Goal: Information Seeking & Learning: Learn about a topic

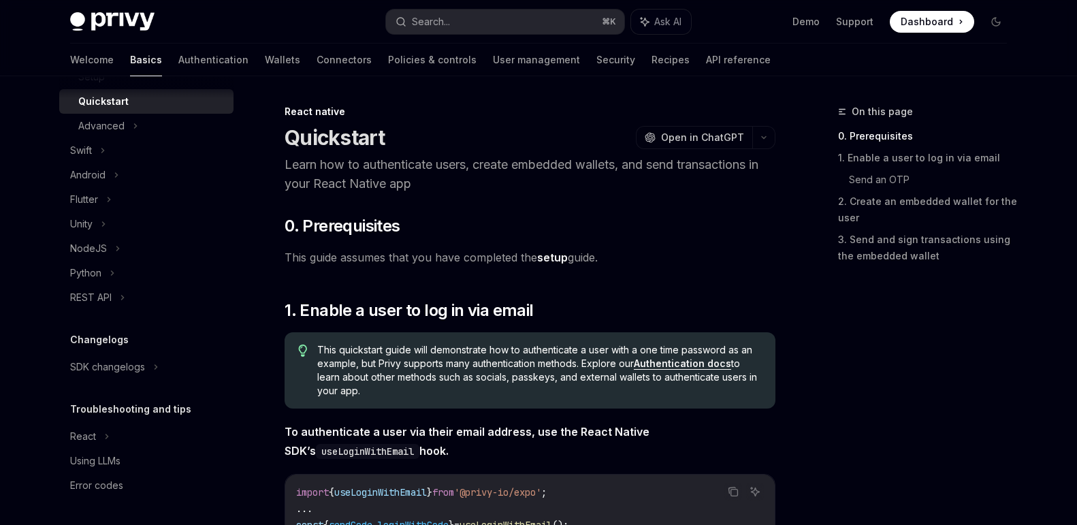
click at [444, 184] on p "Learn how to authenticate users, create embedded wallets, and send transactions…" at bounding box center [529, 174] width 491 height 38
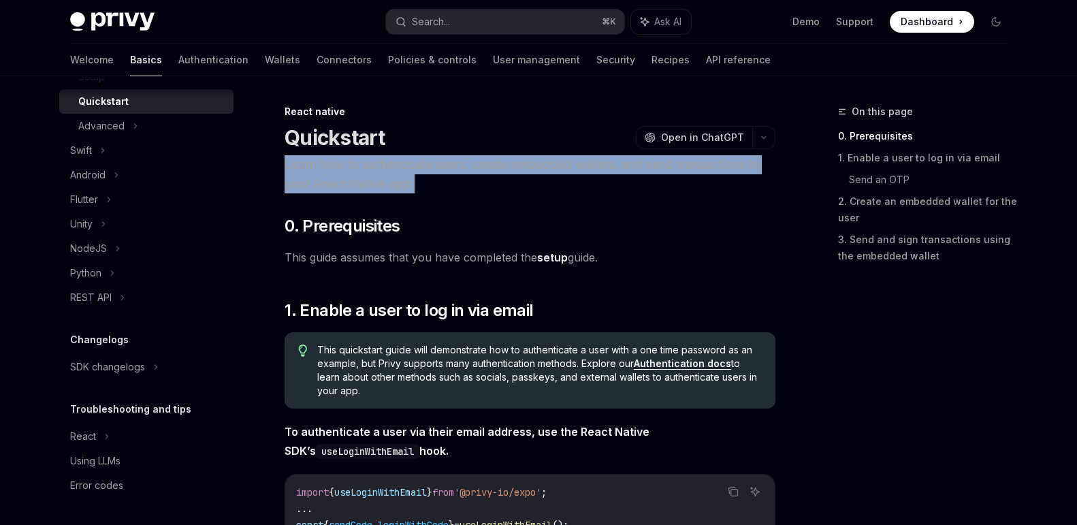
click at [470, 182] on p "Learn how to authenticate users, create embedded wallets, and send transactions…" at bounding box center [529, 174] width 491 height 38
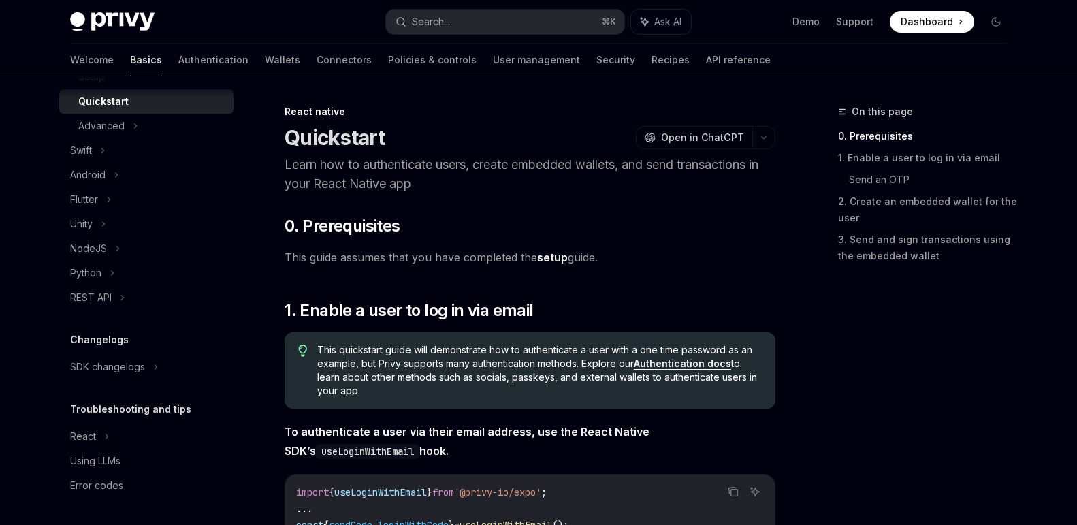
click at [372, 154] on header "React native Quickstart OpenAI Open in ChatGPT Learn how to authenticate users,…" at bounding box center [529, 149] width 491 height 88
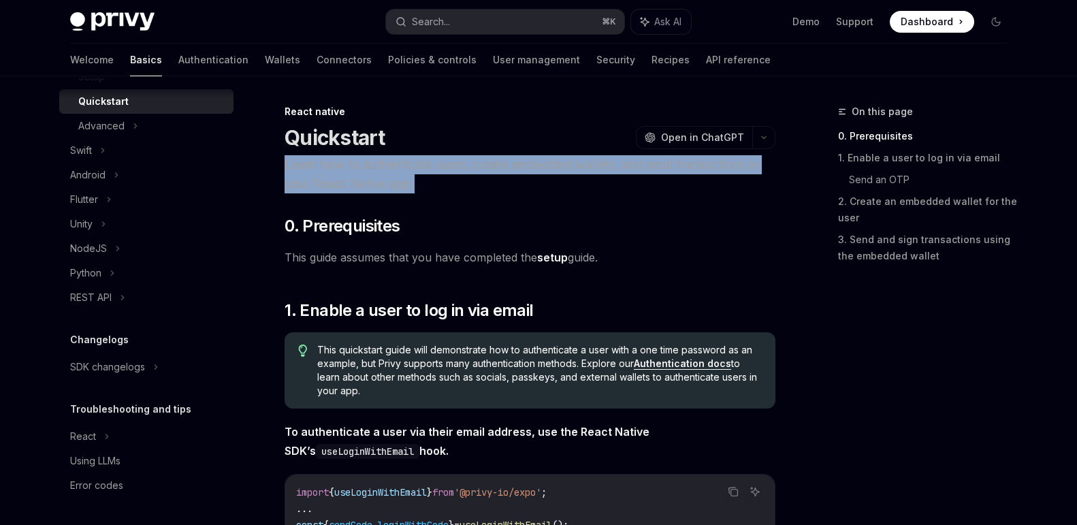
click at [372, 154] on header "React native Quickstart OpenAI Open in ChatGPT Learn how to authenticate users,…" at bounding box center [529, 149] width 491 height 88
click at [372, 174] on p "Learn how to authenticate users, create embedded wallets, and send transactions…" at bounding box center [529, 174] width 491 height 38
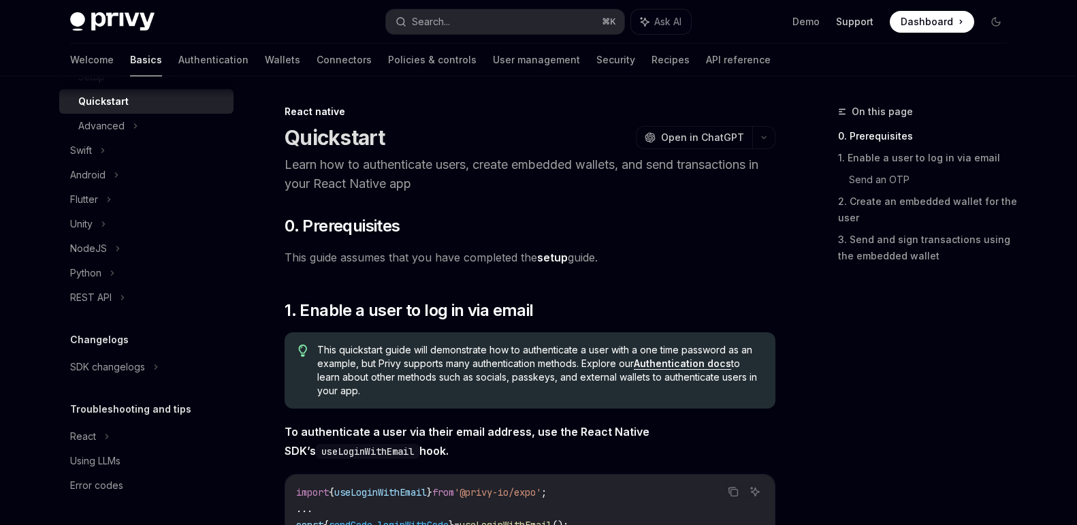
click at [864, 19] on link "Support" at bounding box center [854, 22] width 37 height 14
click at [921, 20] on span "Dashboard" at bounding box center [926, 22] width 52 height 14
click at [996, 26] on icon "Toggle dark mode" at bounding box center [995, 21] width 11 height 11
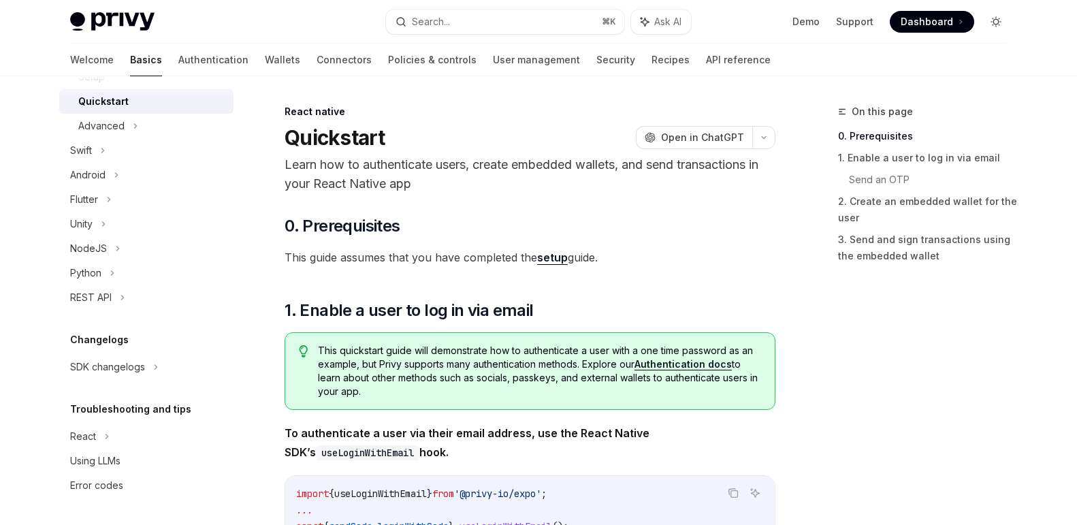
click at [996, 26] on icon "Toggle dark mode" at bounding box center [995, 21] width 11 height 11
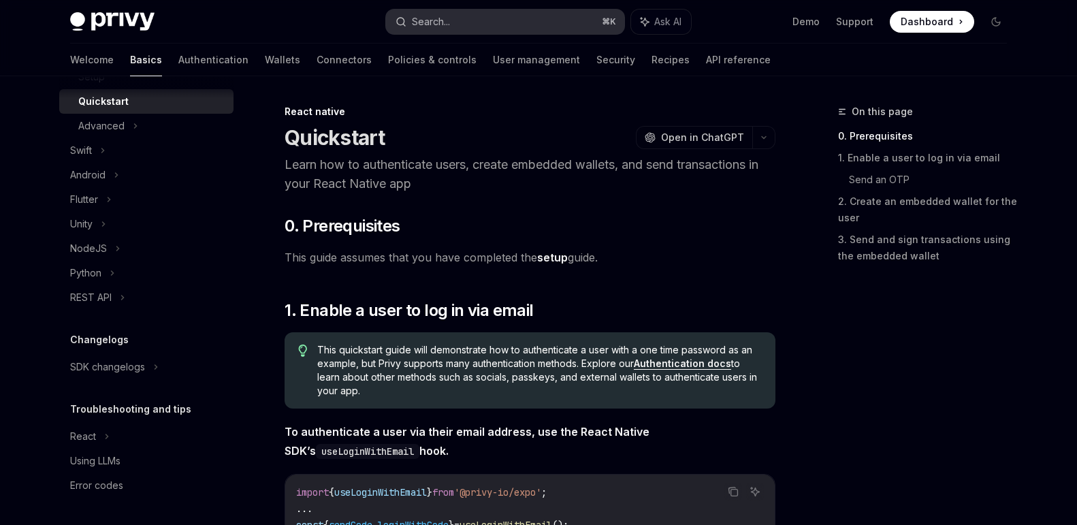
click at [557, 16] on button "Search... ⌘ K" at bounding box center [505, 22] width 238 height 25
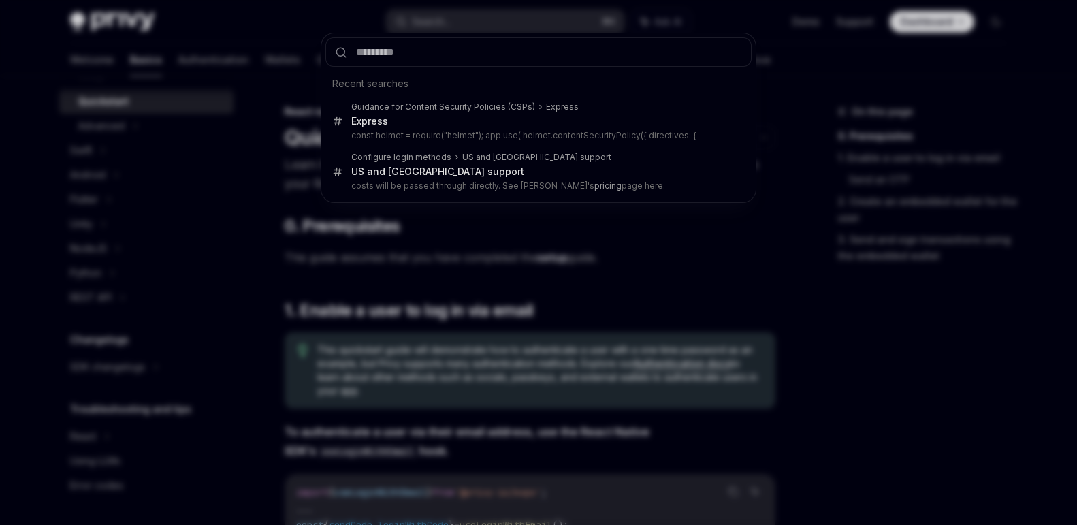
click at [504, 253] on div "Recent searches Guidance for Content Security Policies (CSPs) Express Express c…" at bounding box center [538, 262] width 1077 height 525
